Goal: Transaction & Acquisition: Register for event/course

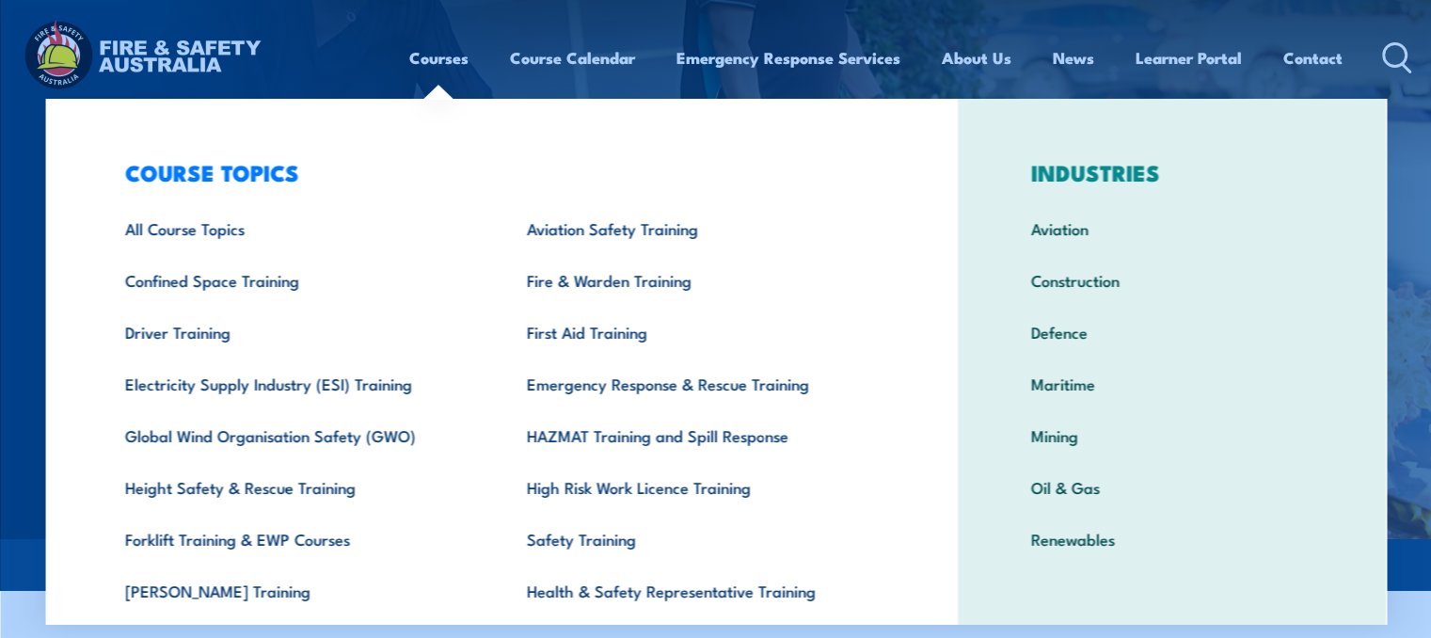
click at [439, 58] on link "Courses" at bounding box center [438, 58] width 59 height 50
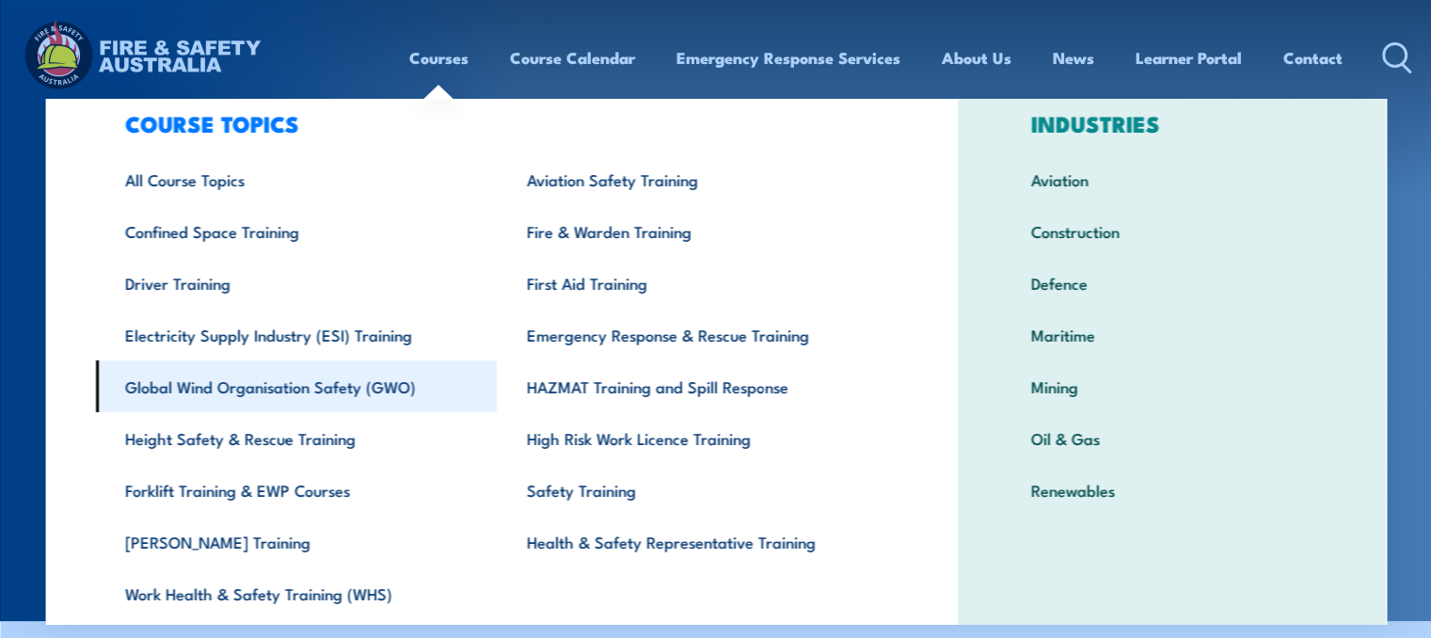
scroll to position [94, 0]
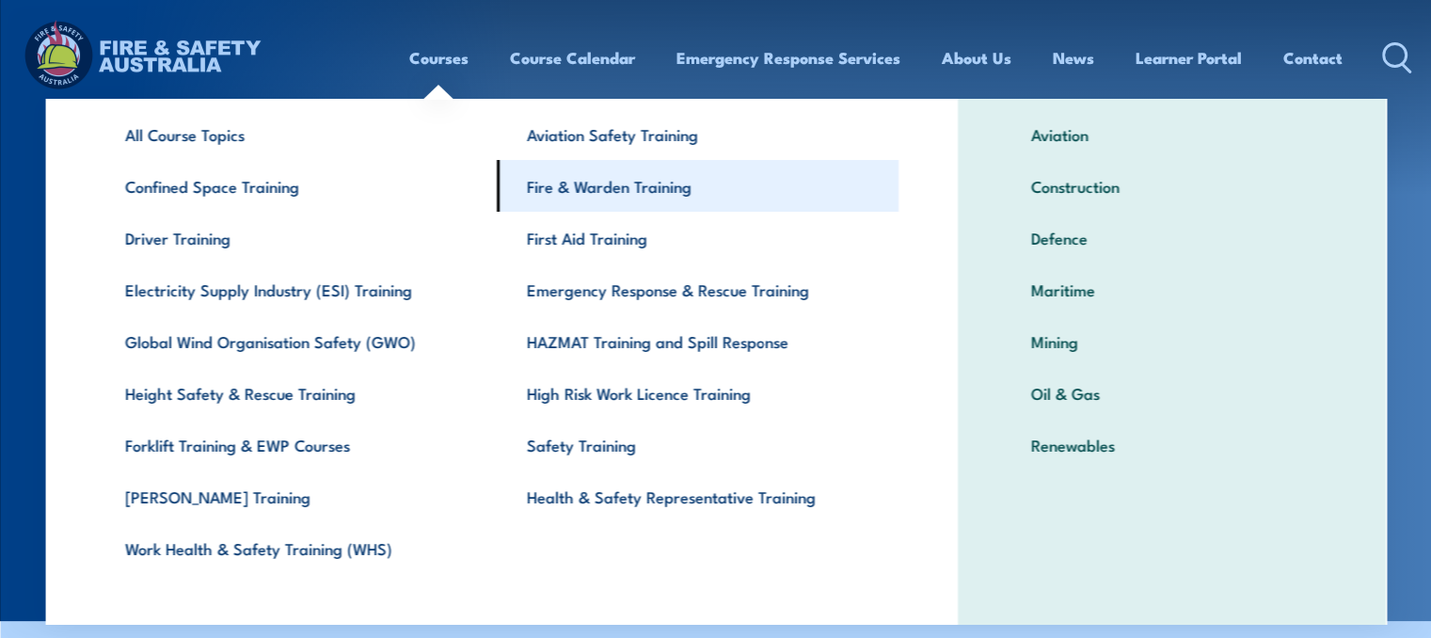
click at [675, 187] on link "Fire & Warden Training" at bounding box center [698, 186] width 402 height 52
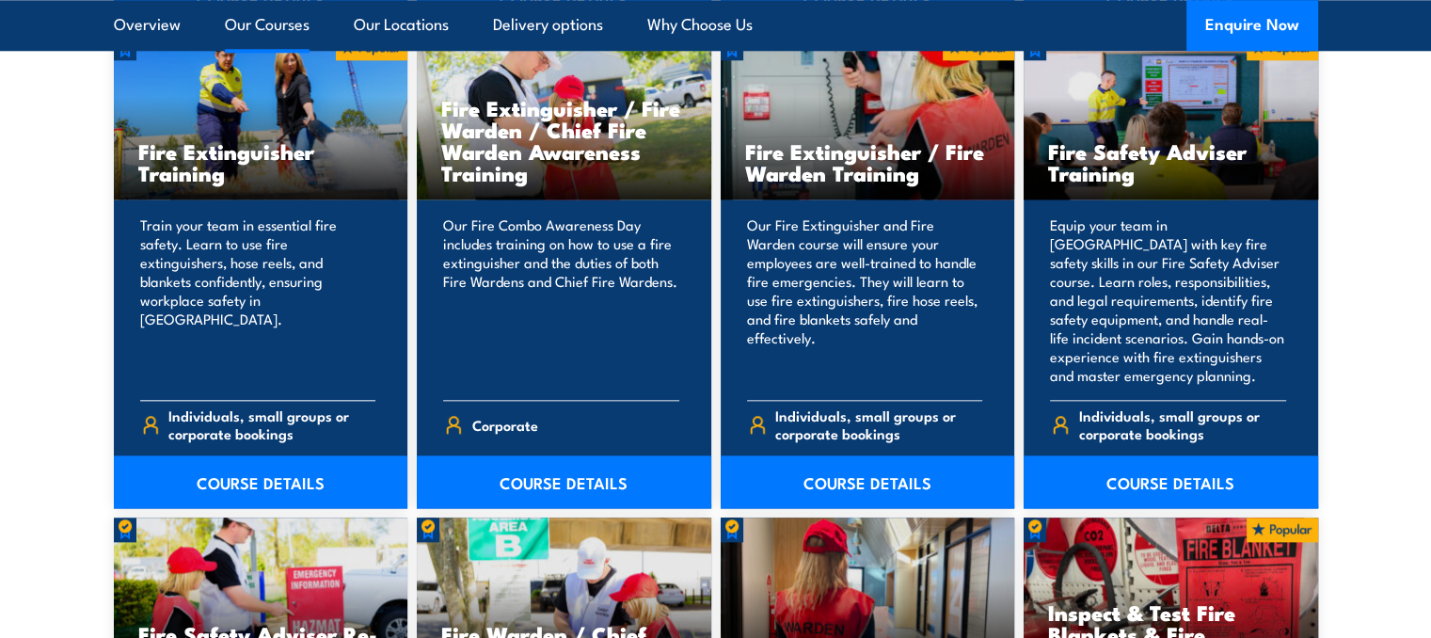
scroll to position [2069, 0]
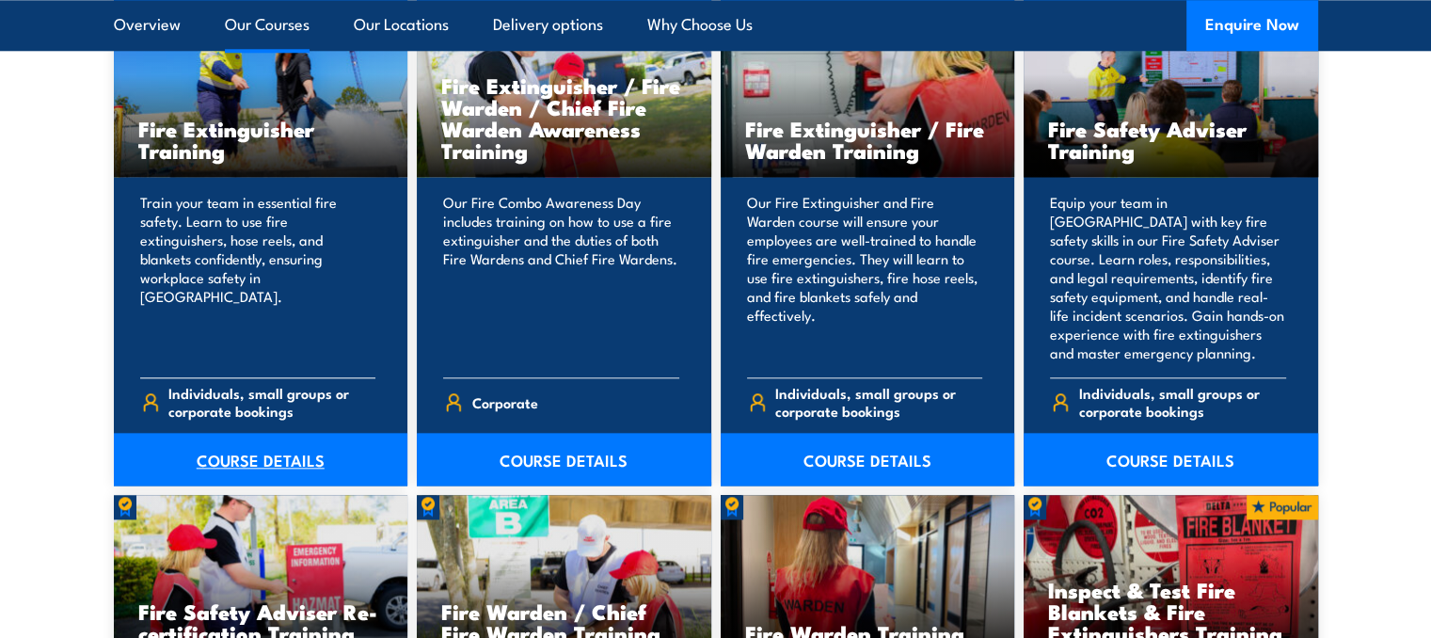
click at [300, 460] on link "COURSE DETAILS" at bounding box center [261, 459] width 294 height 53
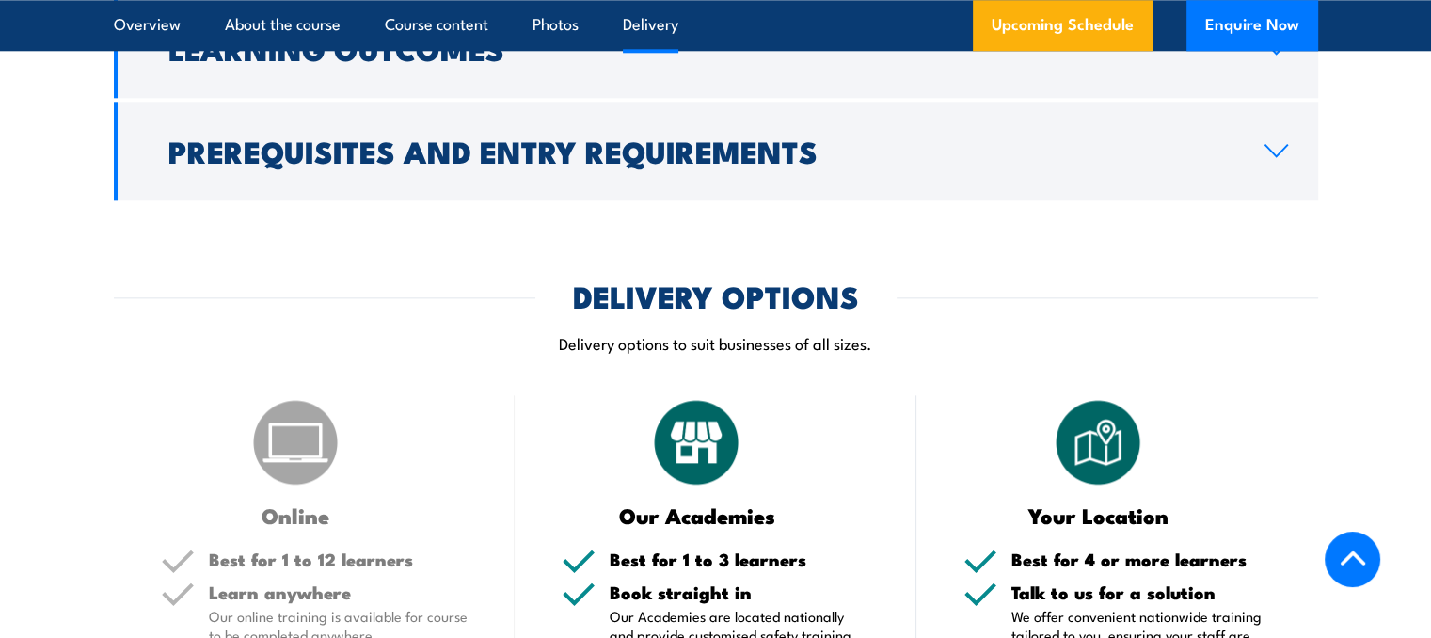
scroll to position [2445, 0]
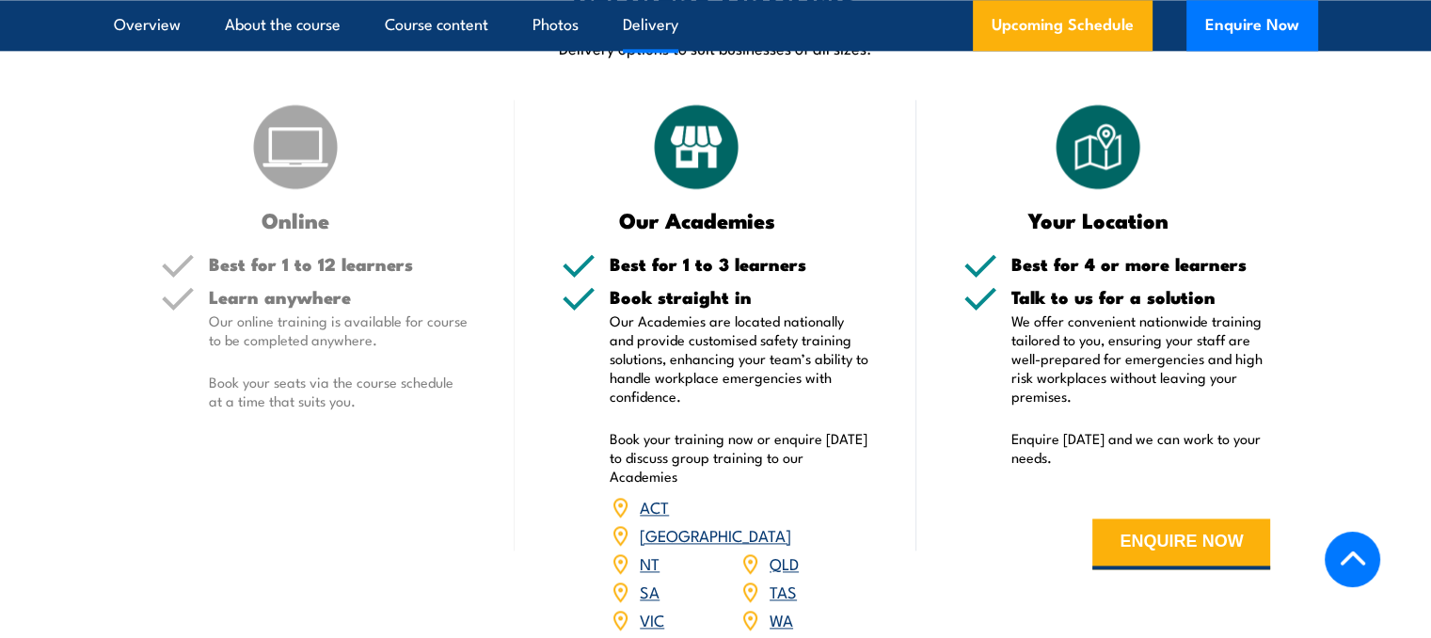
click at [651, 608] on link "VIC" at bounding box center [652, 619] width 24 height 23
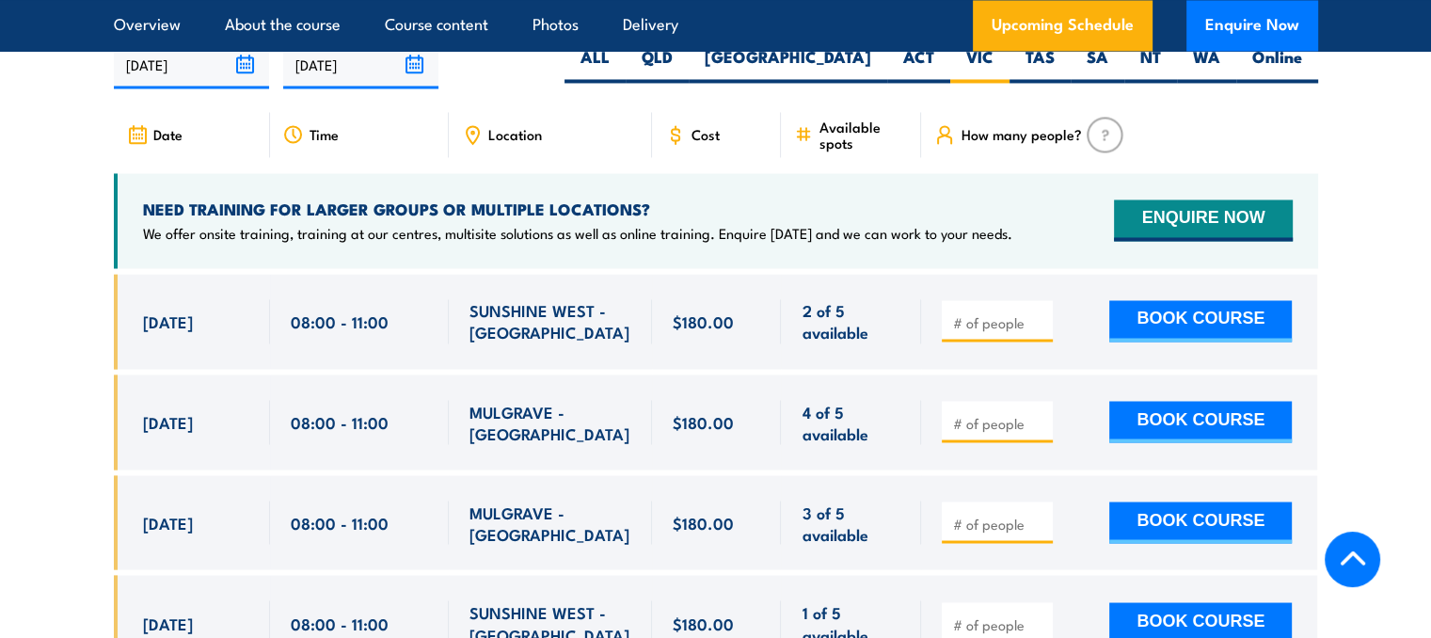
scroll to position [3157, 0]
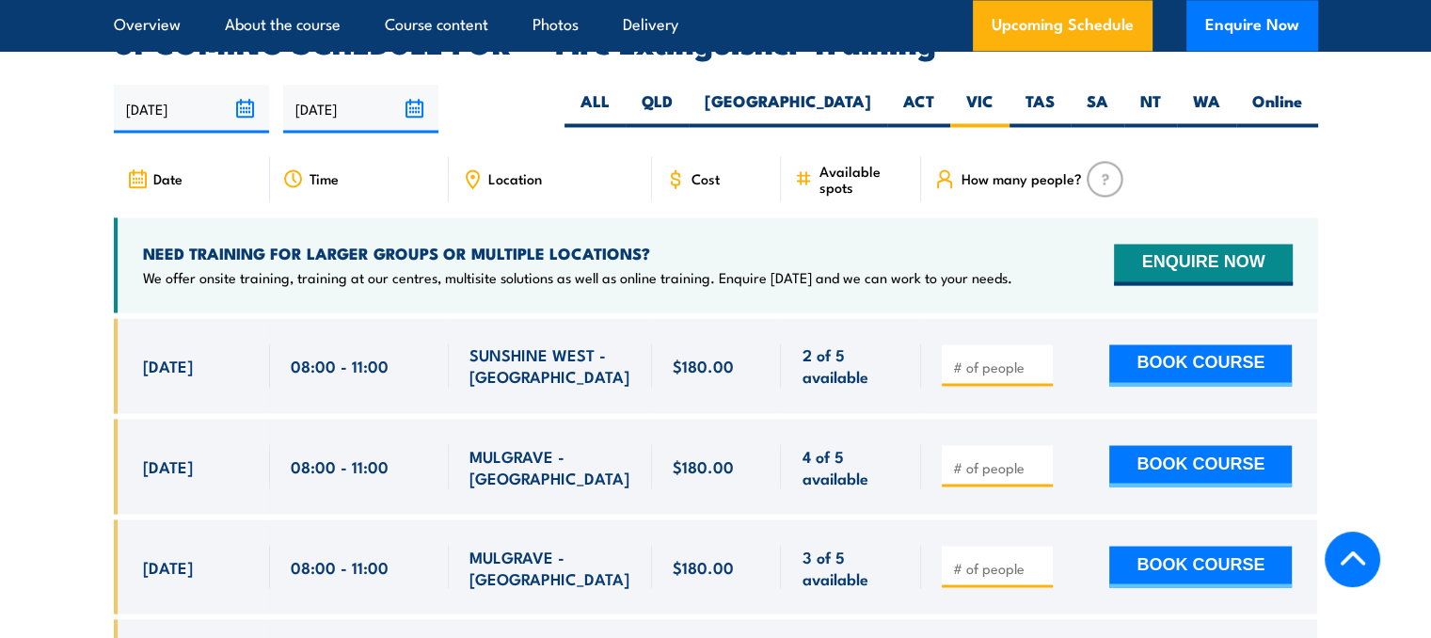
click at [1027, 217] on div "NEED TRAINING FOR LARGER GROUPS OR MULTIPLE LOCATIONS? We offer onsite training…" at bounding box center [716, 264] width 1204 height 95
click at [1231, 344] on button "BOOK COURSE" at bounding box center [1200, 364] width 182 height 41
type input "1"
click at [1040, 357] on input "1" at bounding box center [999, 366] width 94 height 19
click at [1170, 344] on button "BOOK COURSE" at bounding box center [1200, 364] width 182 height 41
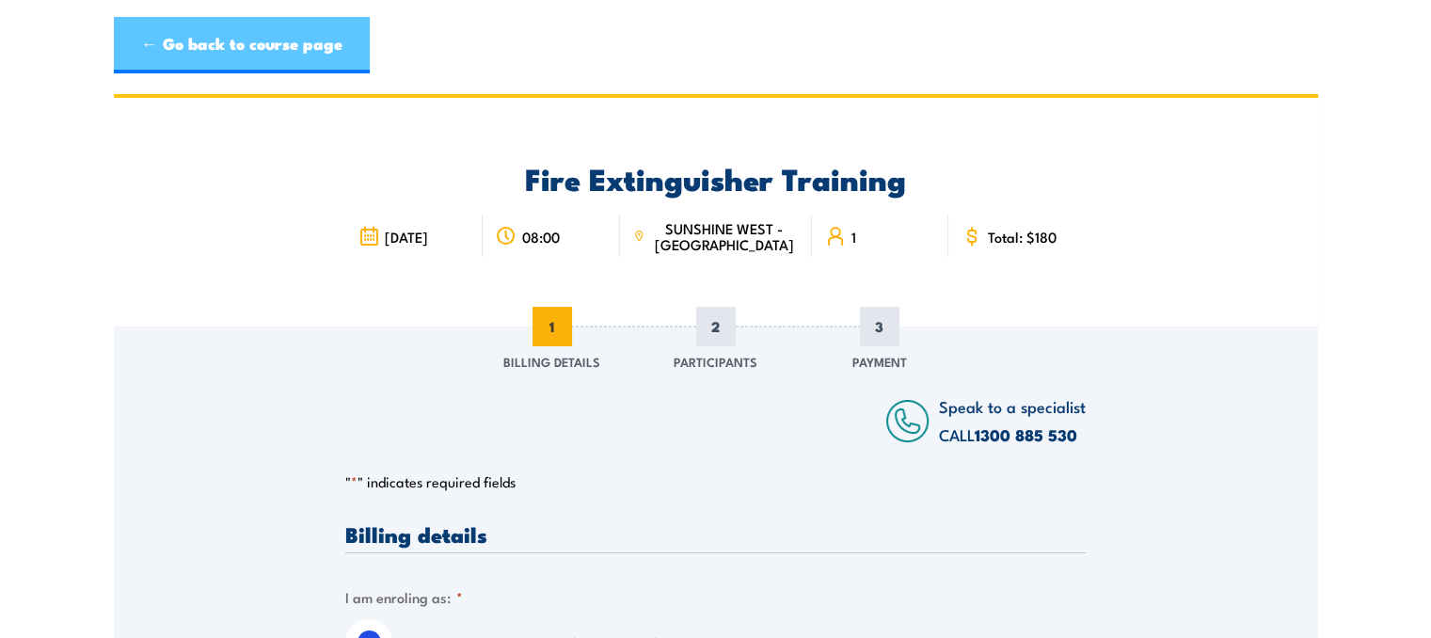
click at [251, 48] on link "← Go back to course page" at bounding box center [242, 45] width 256 height 56
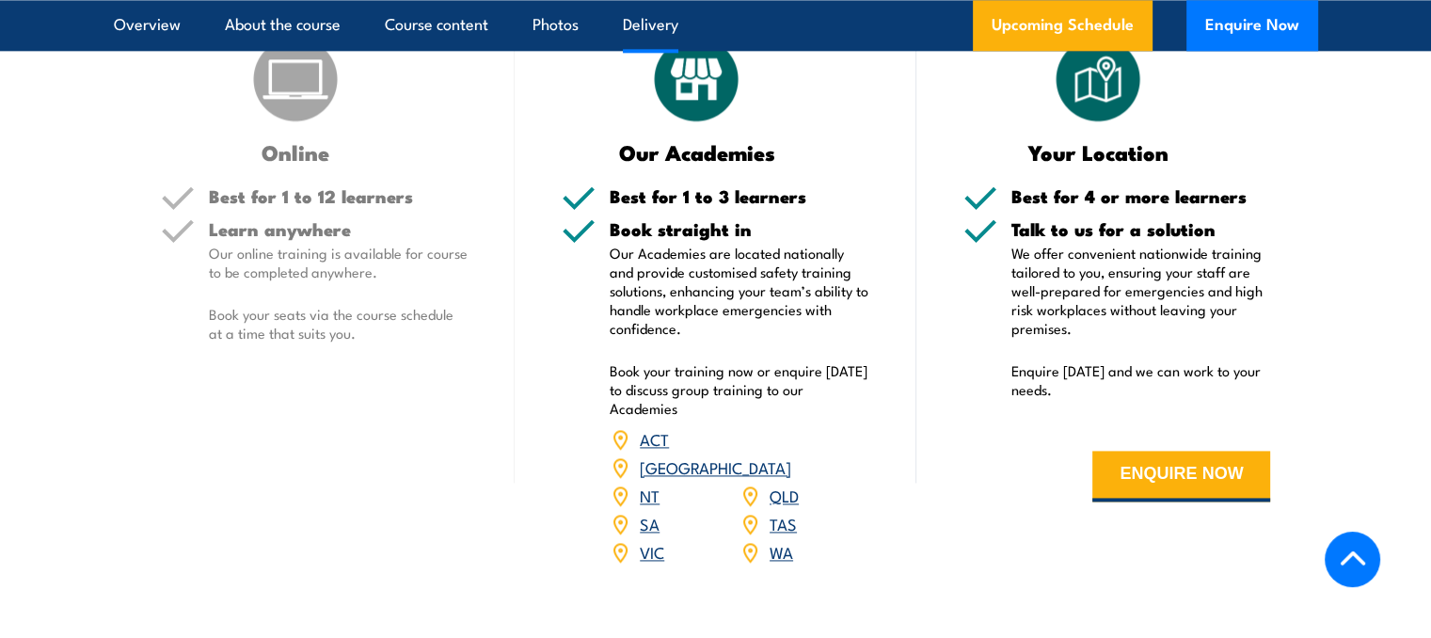
scroll to position [2498, 0]
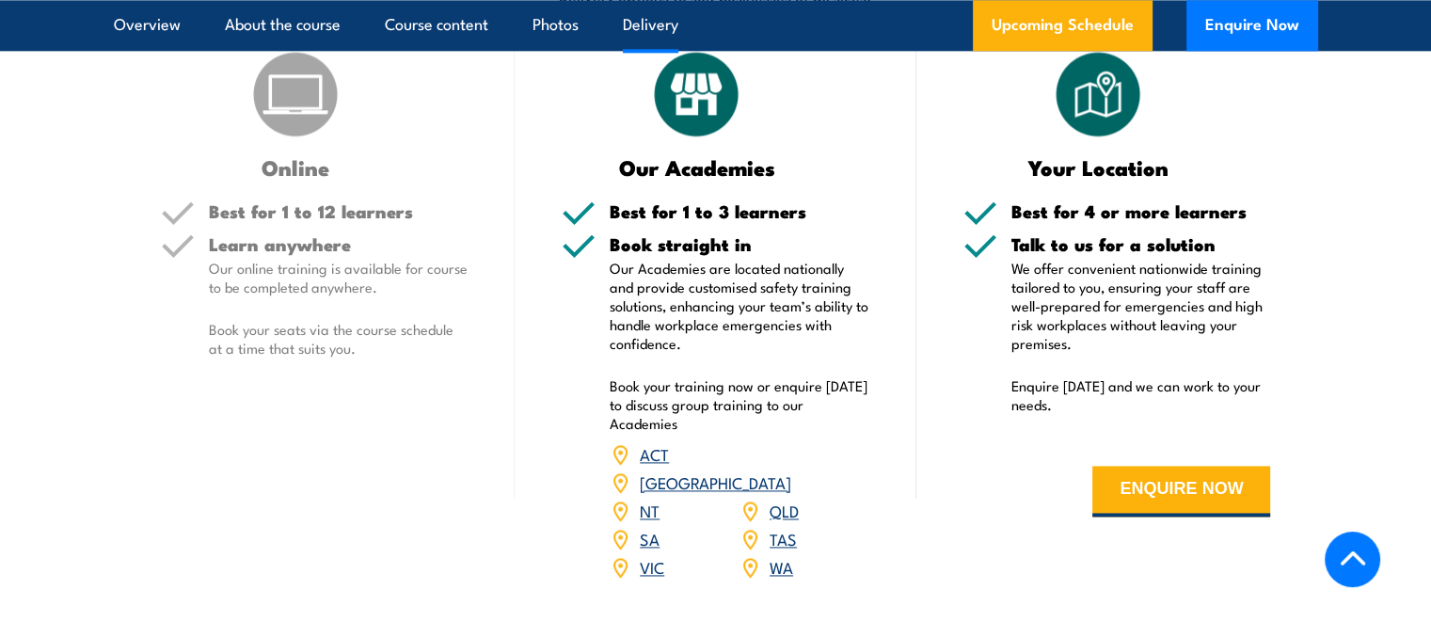
click at [657, 555] on link "VIC" at bounding box center [652, 566] width 24 height 23
